Goal: Transaction & Acquisition: Purchase product/service

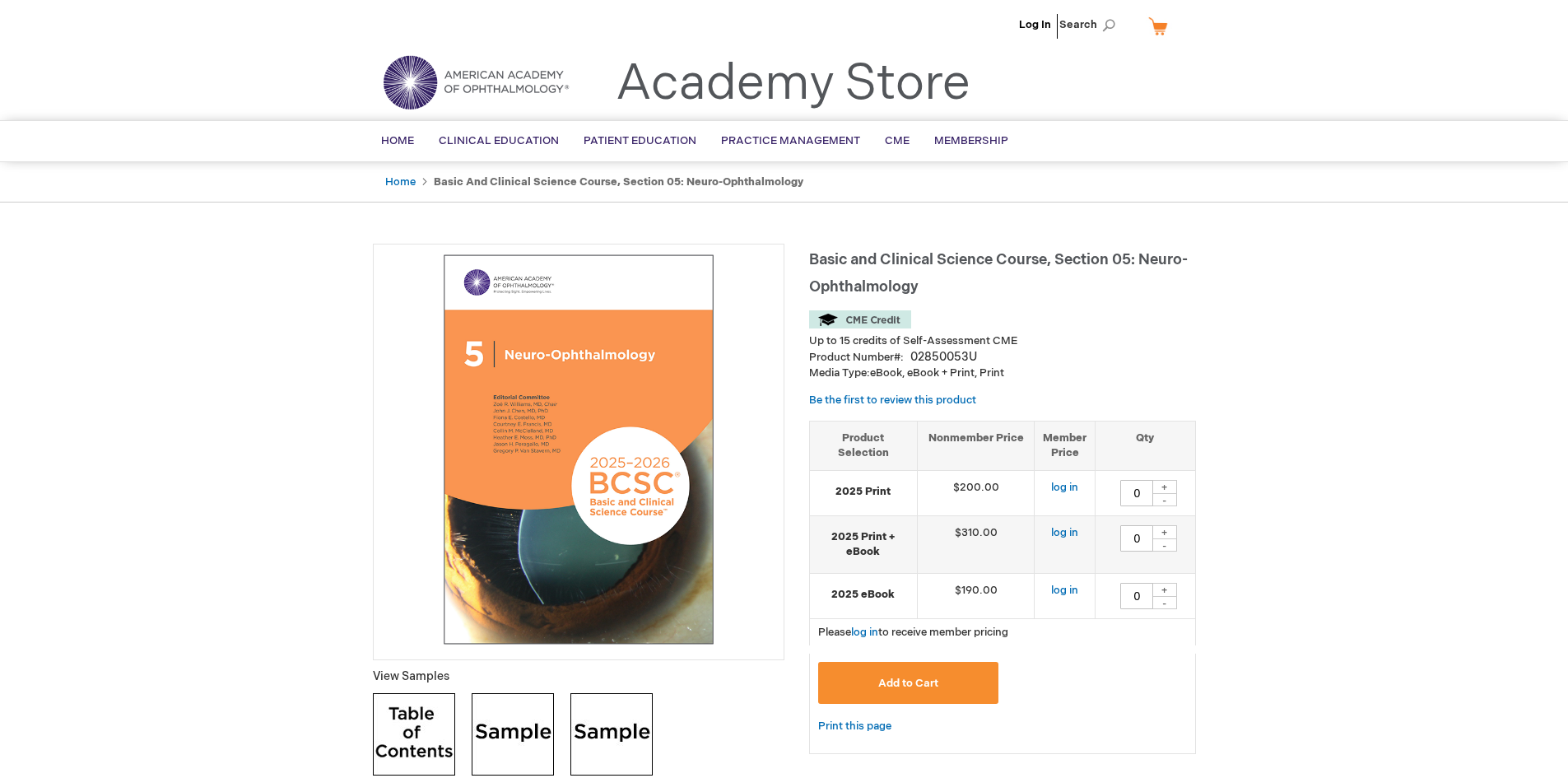
type input "0"
drag, startPoint x: 816, startPoint y: 256, endPoint x: 942, endPoint y: 288, distance: 130.0
click at [942, 288] on h1 "Basic and Clinical Science Course, Section 05: Neuro-Ophthalmology" at bounding box center [1002, 271] width 386 height 55
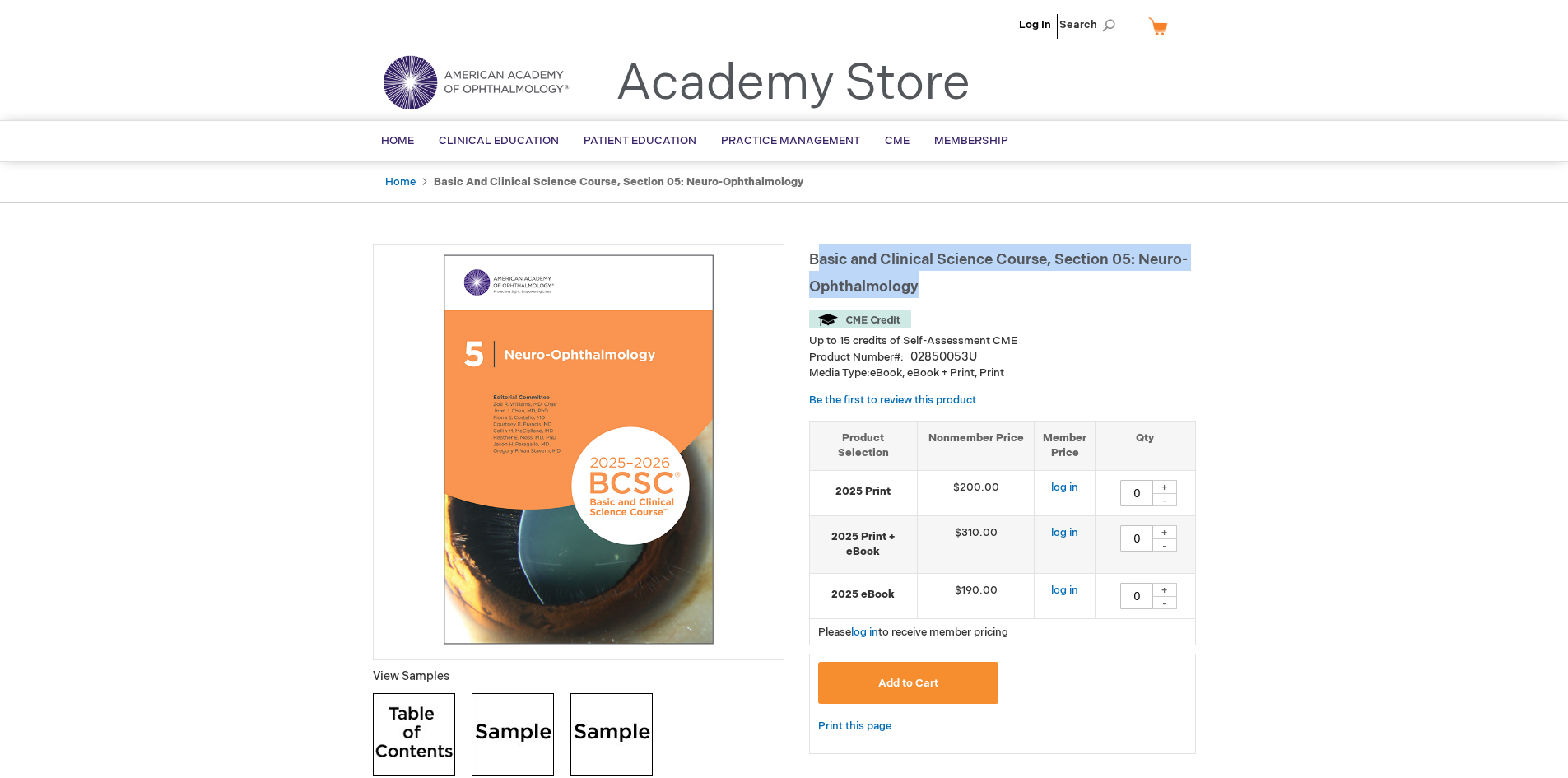
click at [851, 266] on span "Basic and Clinical Science Course, Section 05: Neuro-Ophthalmology" at bounding box center [998, 273] width 379 height 44
drag, startPoint x: 810, startPoint y: 252, endPoint x: 927, endPoint y: 282, distance: 120.8
click at [927, 282] on h1 "Basic and Clinical Science Course, Section 05: Neuro-Ophthalmology" at bounding box center [1002, 271] width 386 height 55
copy span "Basic and Clinical Science Course, Section 05: Neuro-Ophthalmology"
